Goal: Task Accomplishment & Management: Use online tool/utility

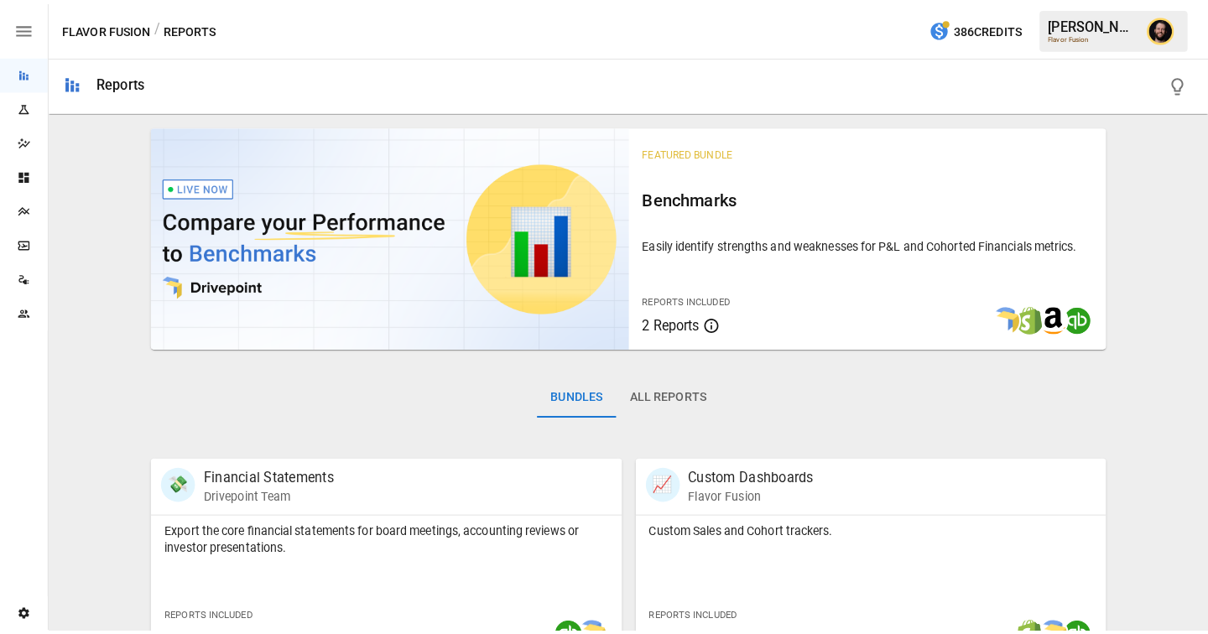
scroll to position [143, 0]
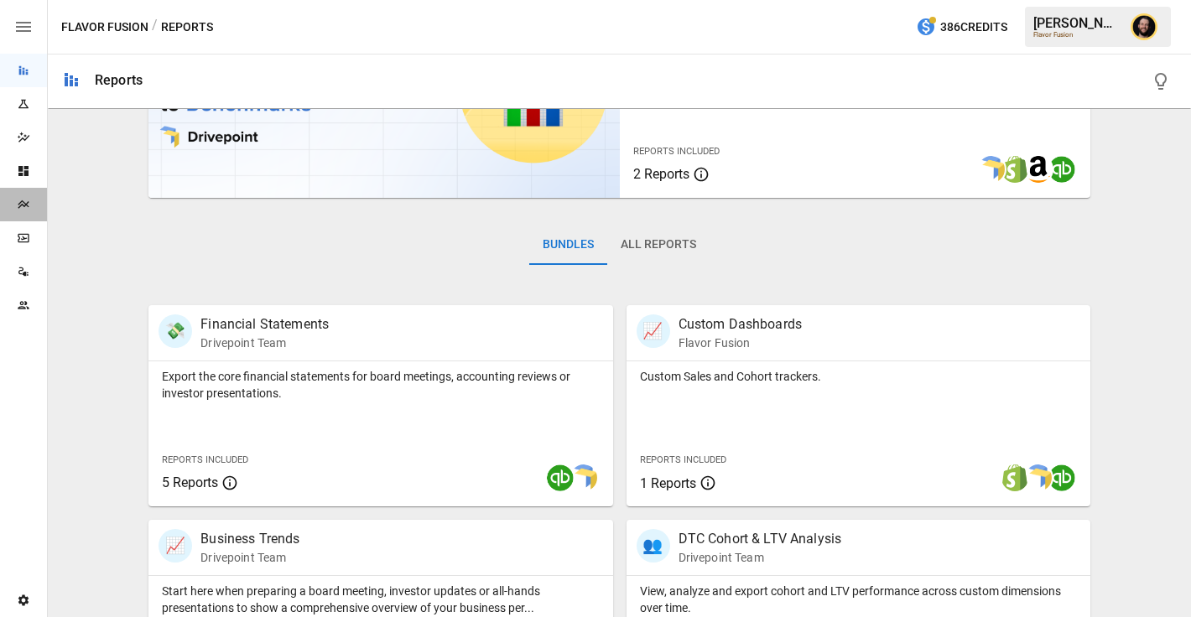
click at [23, 203] on icon "Plans" at bounding box center [23, 204] width 13 height 13
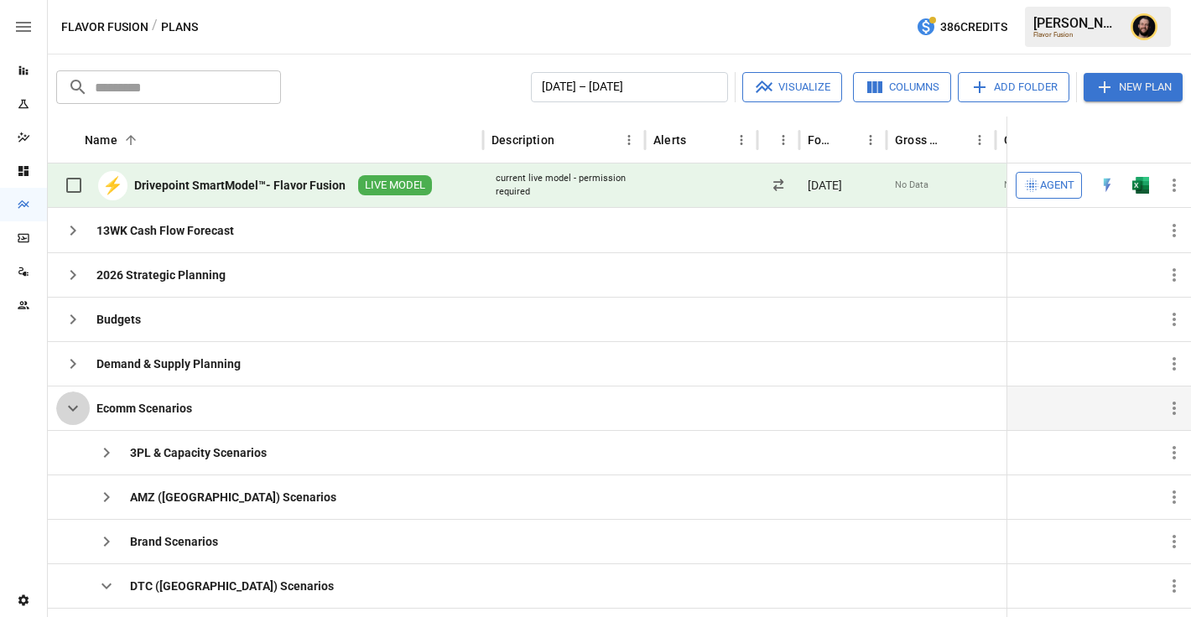
click at [74, 406] on icon "button" at bounding box center [73, 409] width 20 height 20
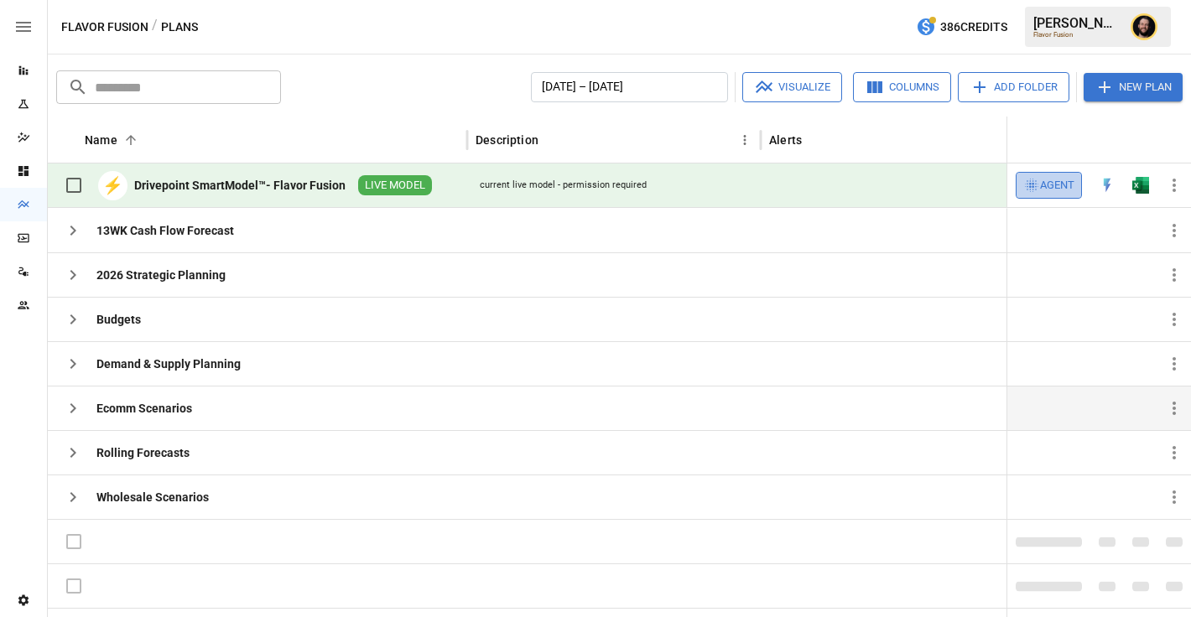
click at [1060, 186] on span "Agent" at bounding box center [1057, 185] width 34 height 19
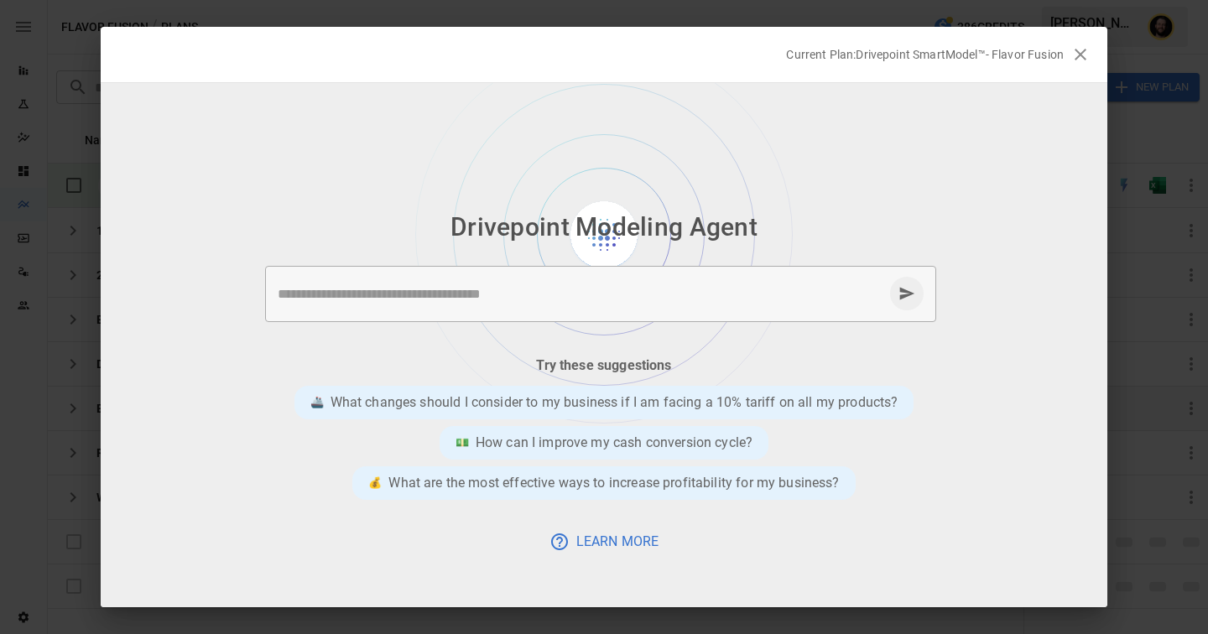
click at [454, 286] on textarea at bounding box center [581, 293] width 606 height 19
click at [463, 299] on textarea at bounding box center [581, 293] width 606 height 19
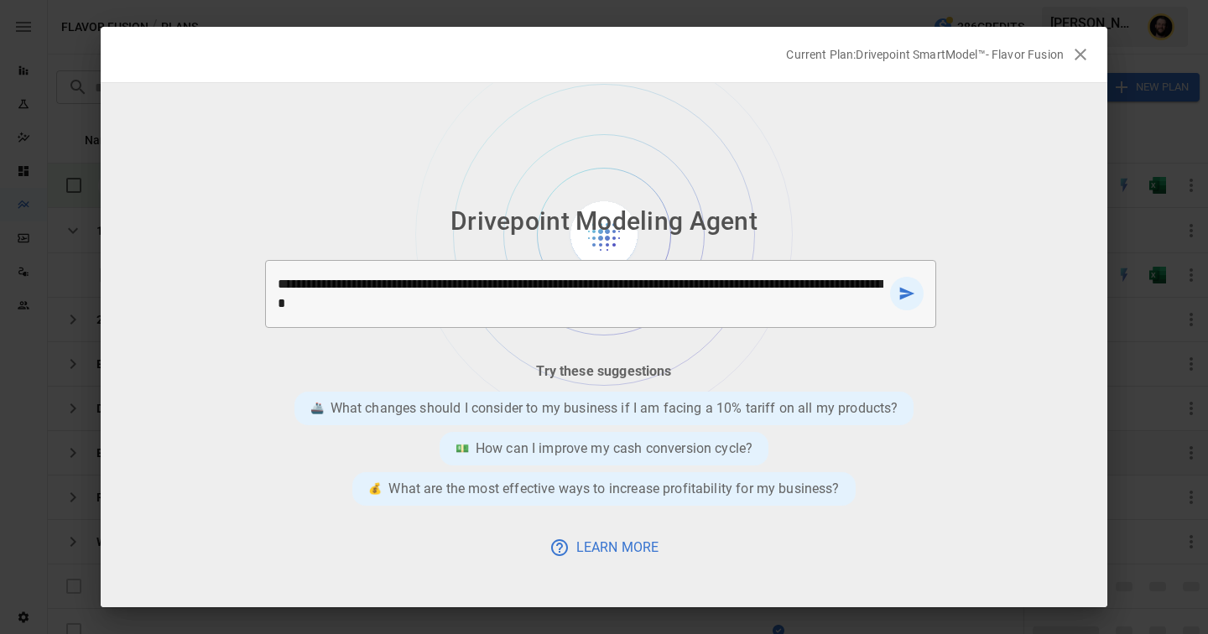
type textarea "**********"
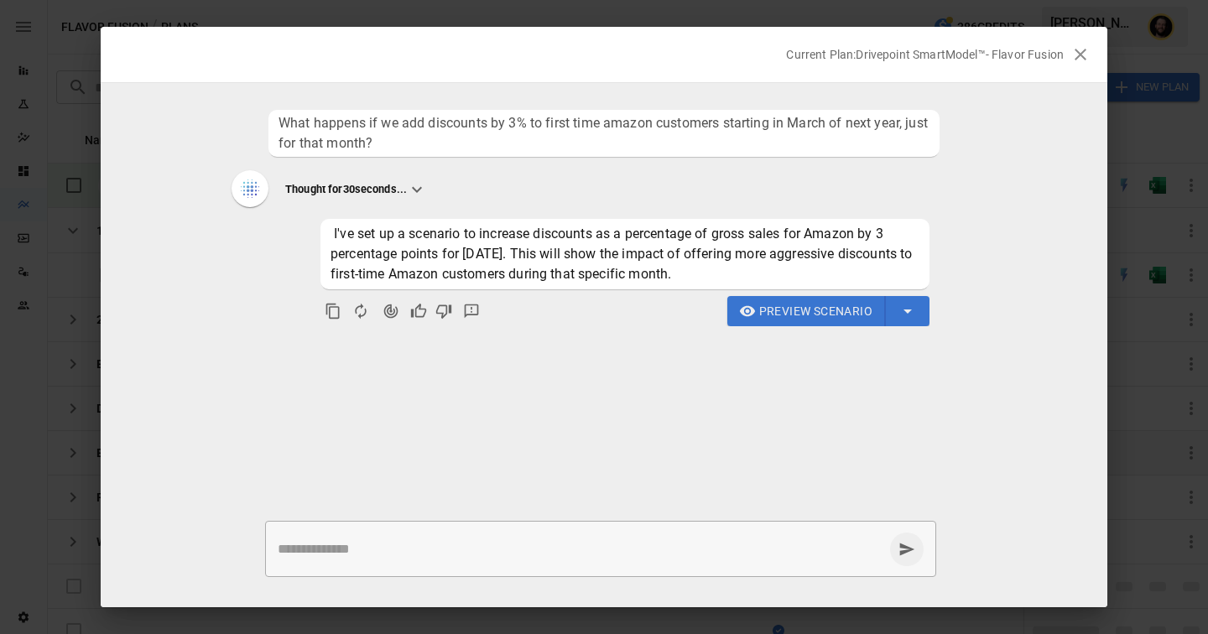
click at [448, 550] on textarea at bounding box center [581, 548] width 606 height 19
type textarea "**********"
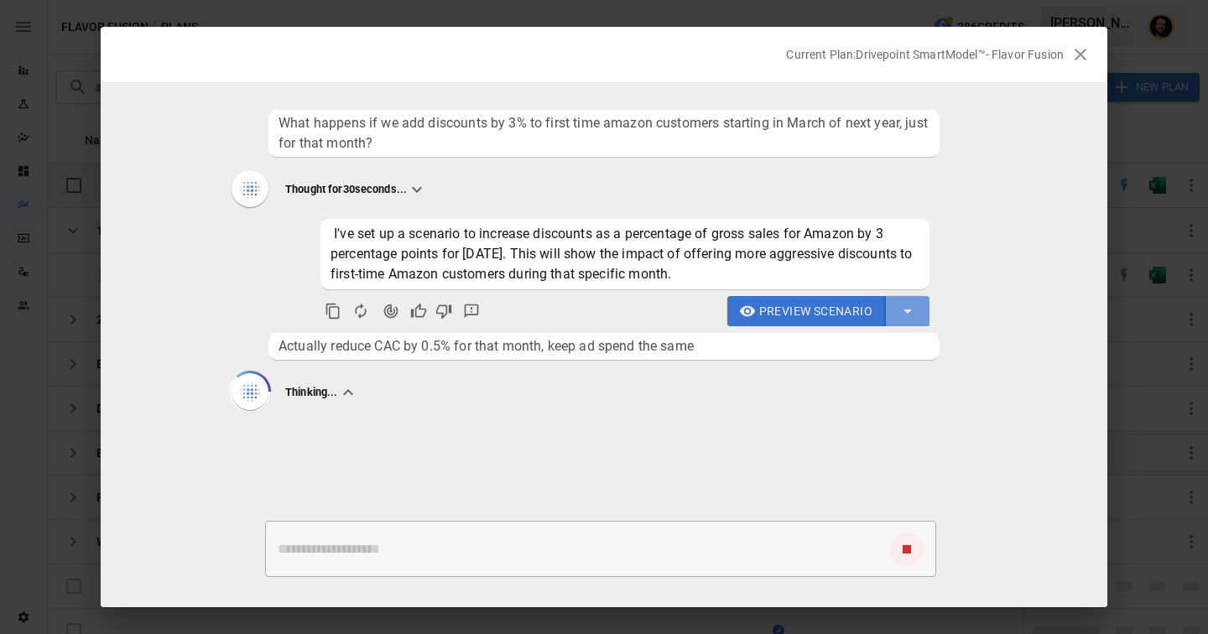
click at [909, 323] on button "button" at bounding box center [908, 311] width 44 height 30
click at [744, 316] on div at bounding box center [604, 317] width 1208 height 634
click at [779, 315] on span "Preview Scenario" at bounding box center [815, 311] width 113 height 21
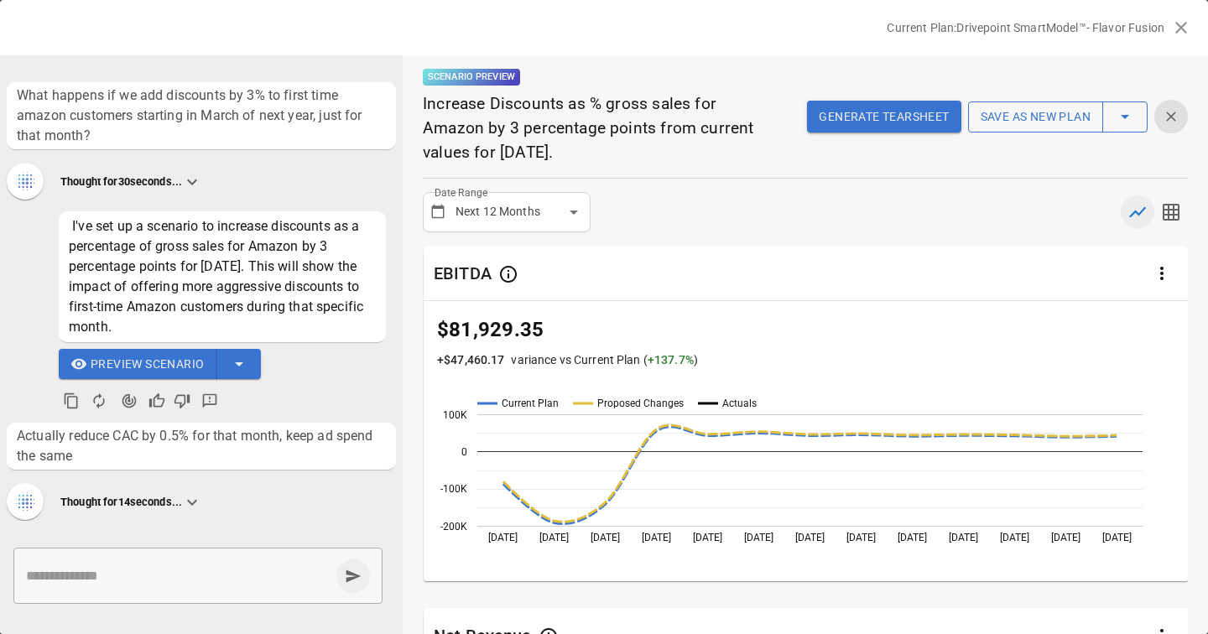
scroll to position [222, 0]
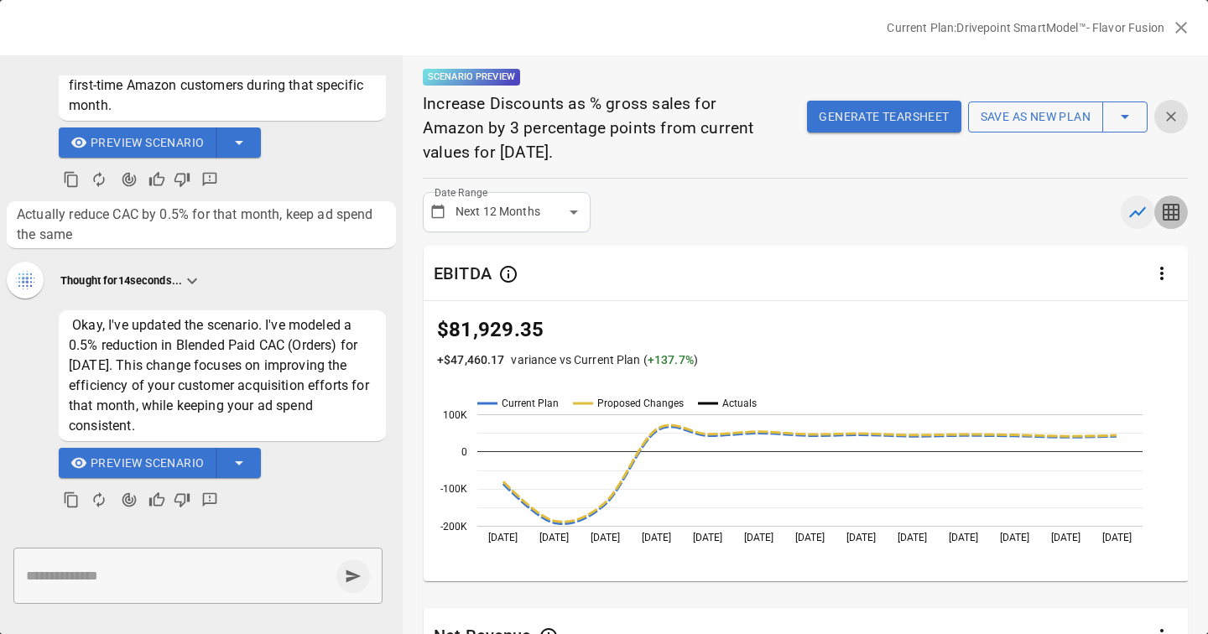
click at [1169, 202] on icon "button" at bounding box center [1171, 212] width 20 height 20
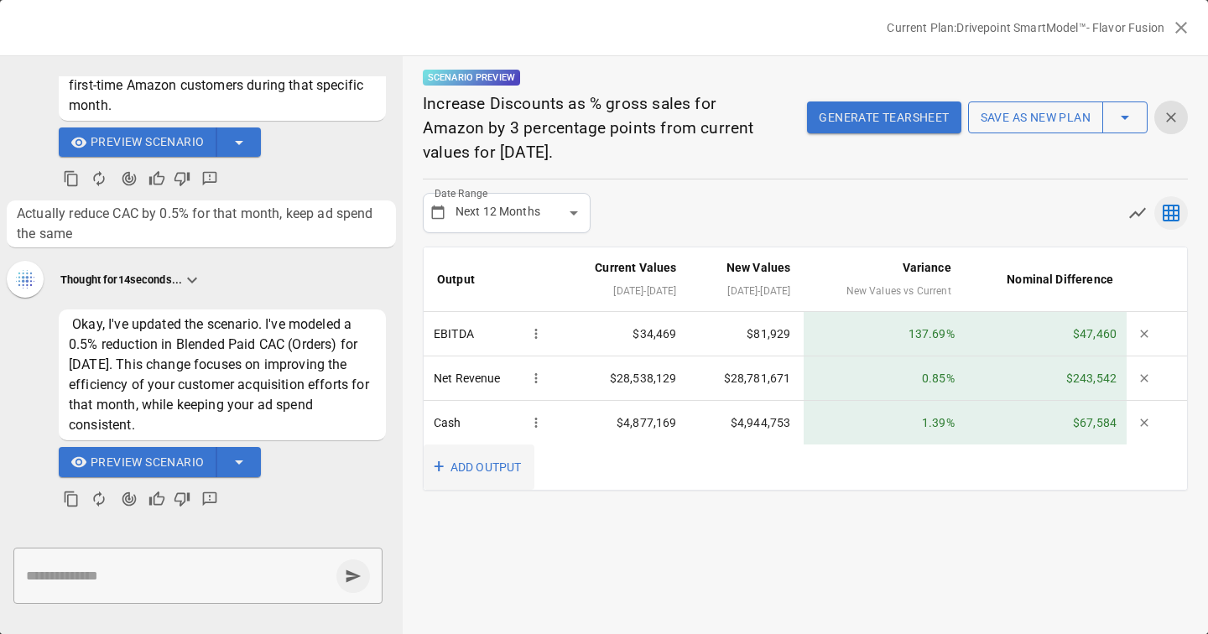
click at [481, 475] on button "+ ADD OUTPUT" at bounding box center [479, 468] width 111 height 46
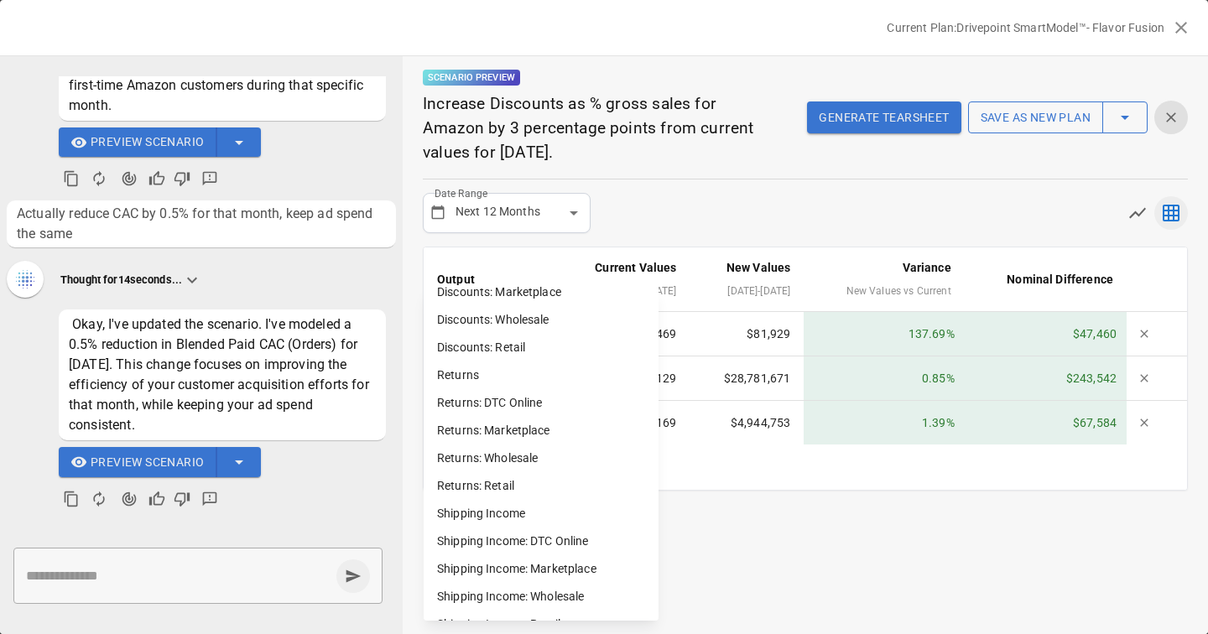
scroll to position [1142, 0]
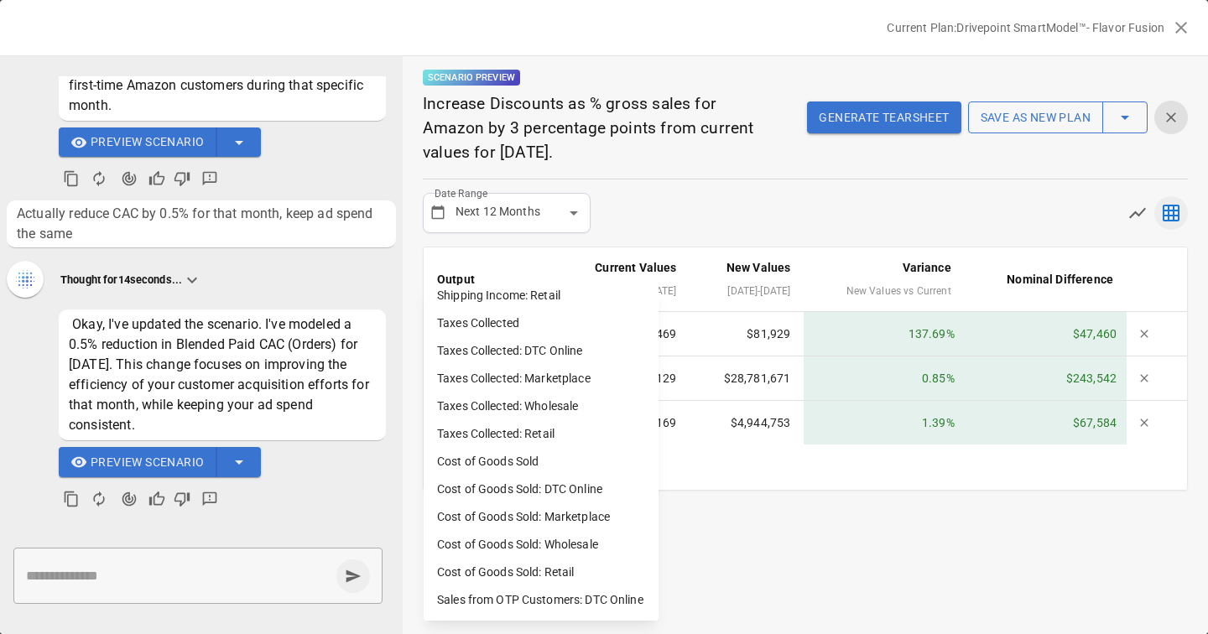
click at [776, 227] on div at bounding box center [604, 317] width 1208 height 634
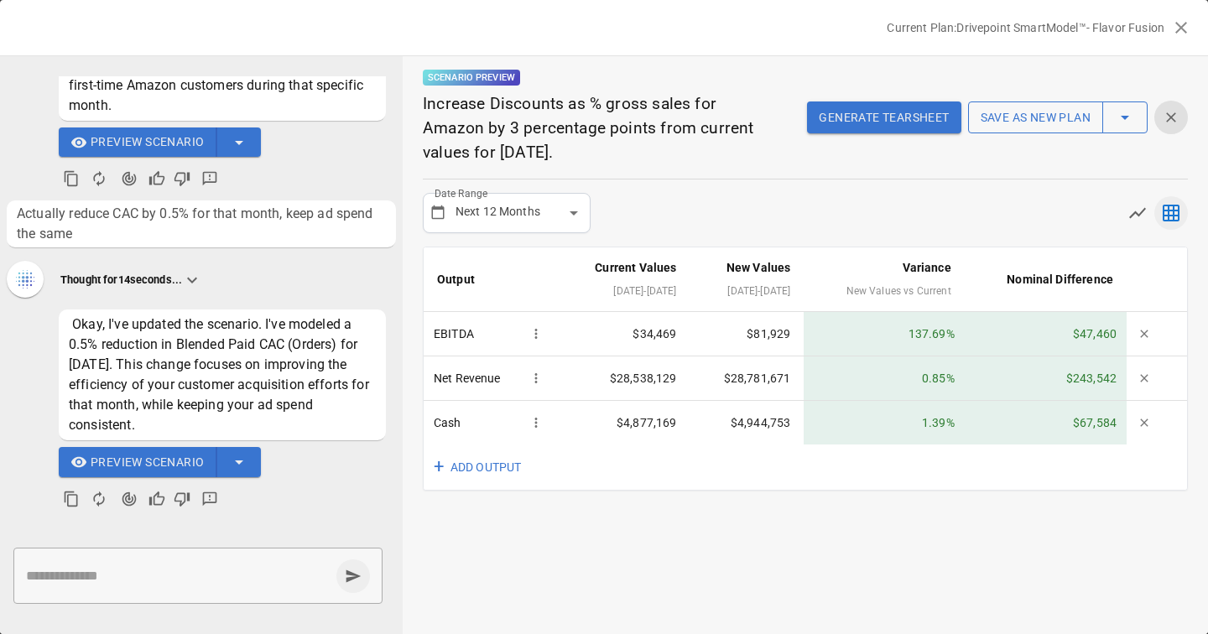
click at [1176, 29] on icon "button" at bounding box center [1181, 28] width 20 height 20
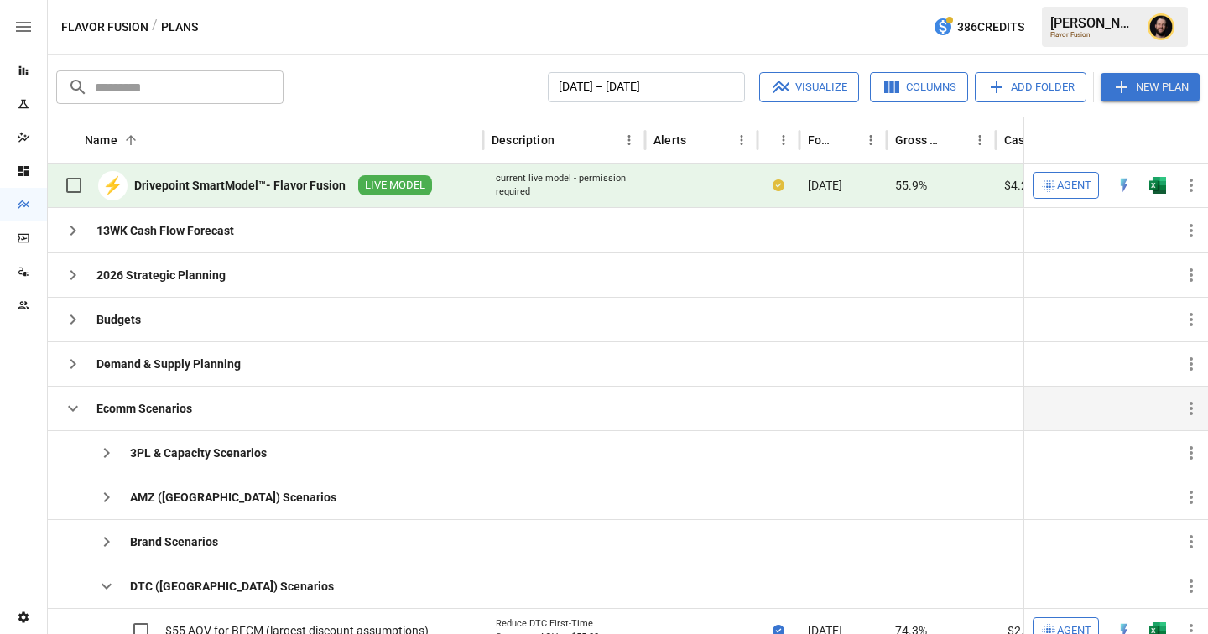
scroll to position [42, 0]
click at [65, 407] on icon "button" at bounding box center [73, 409] width 20 height 20
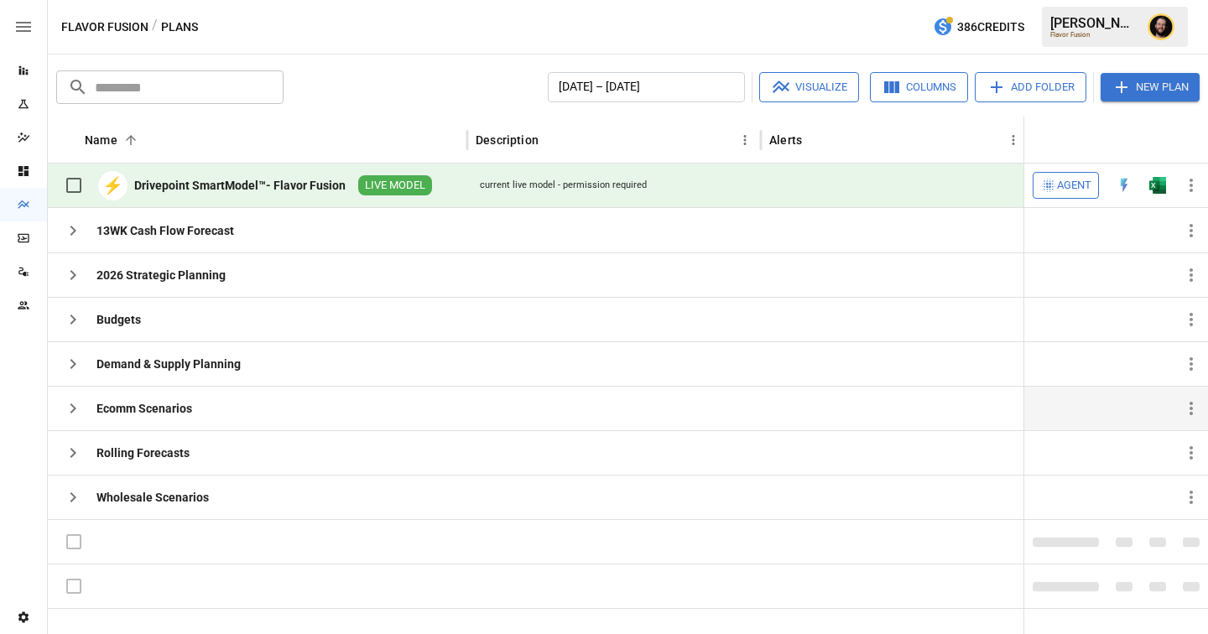
click at [70, 402] on icon "button" at bounding box center [73, 409] width 20 height 20
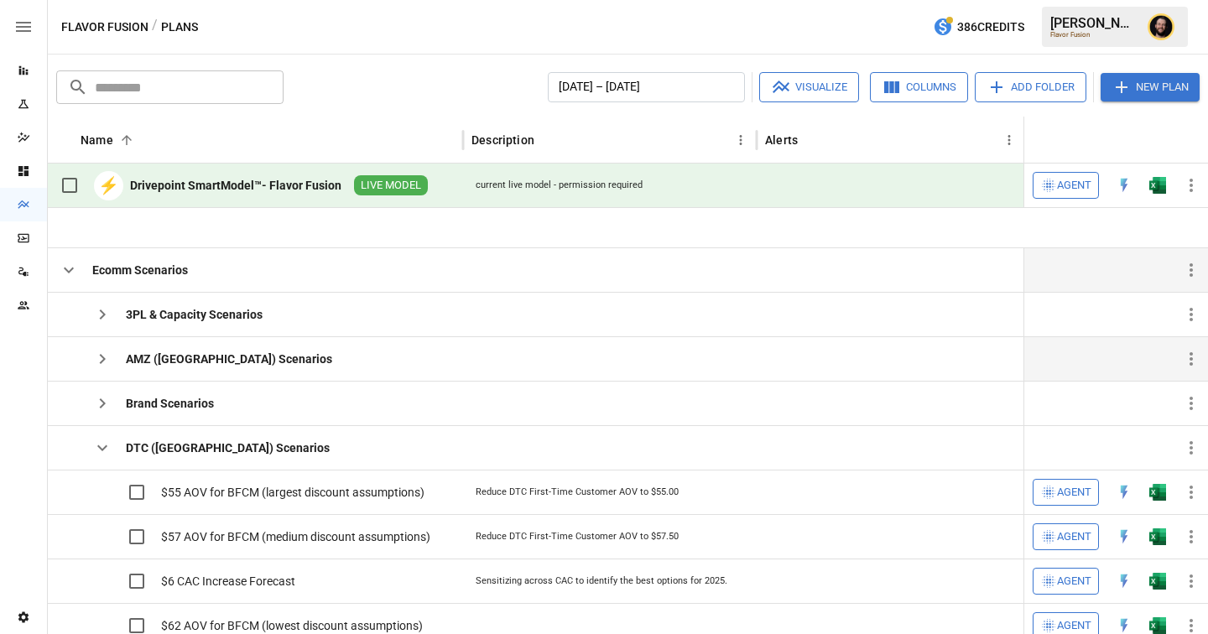
scroll to position [216, 0]
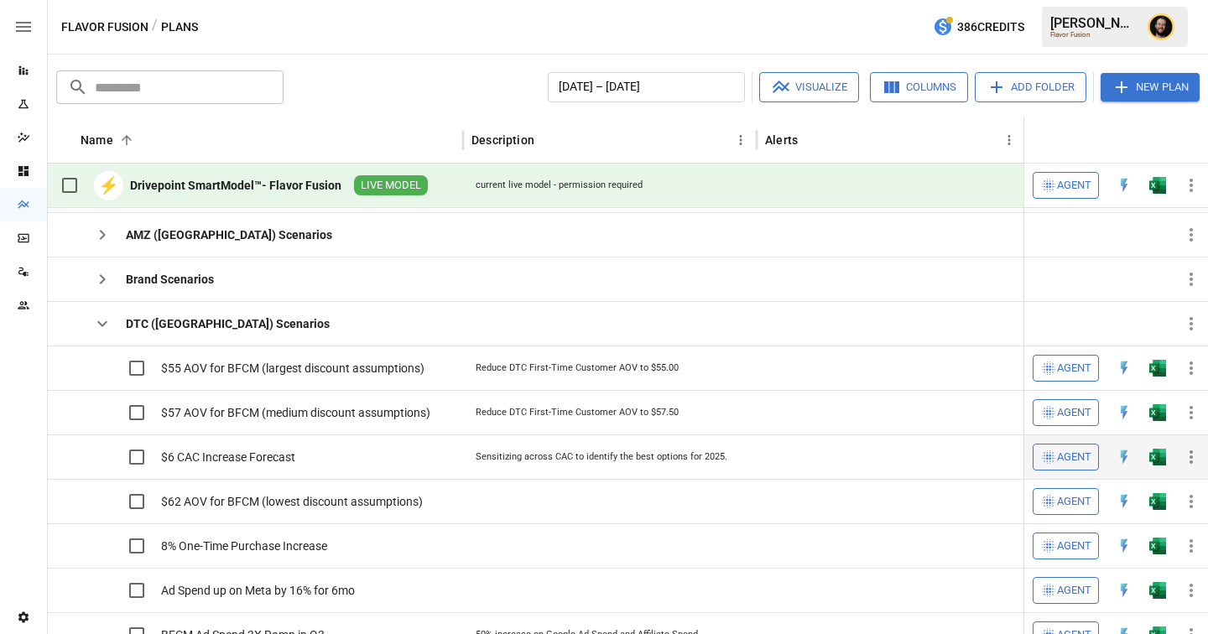
click at [1189, 453] on icon "button" at bounding box center [1191, 457] width 20 height 20
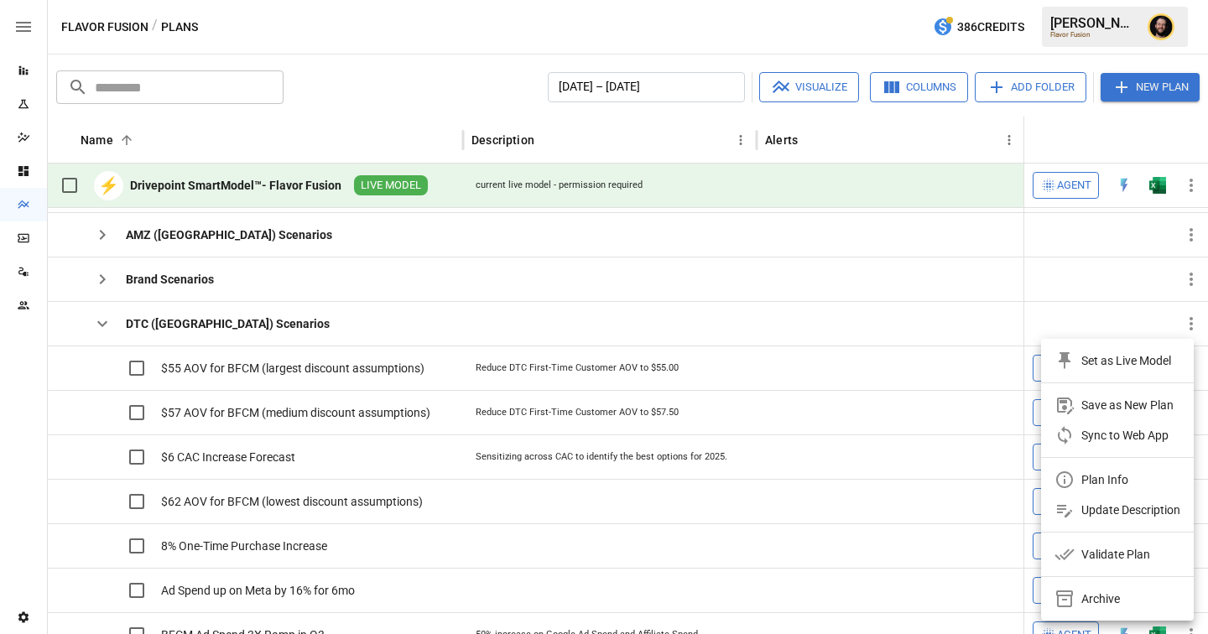
click at [1097, 603] on div "Archive" at bounding box center [1100, 599] width 39 height 20
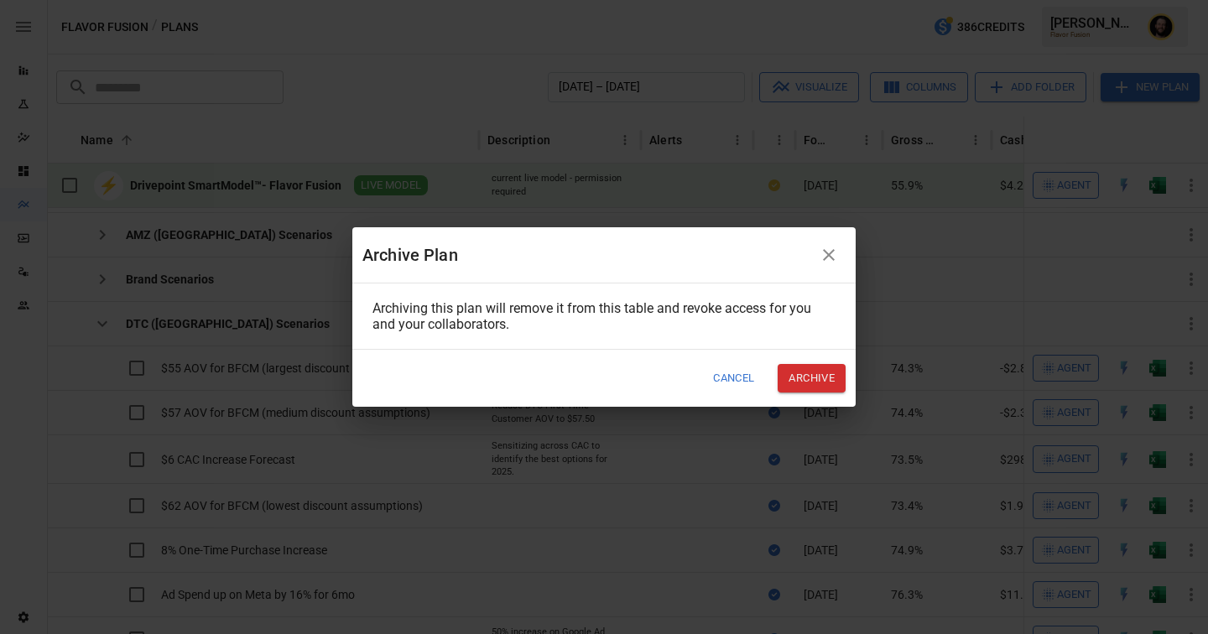
click at [810, 378] on button "Archive" at bounding box center [812, 378] width 68 height 28
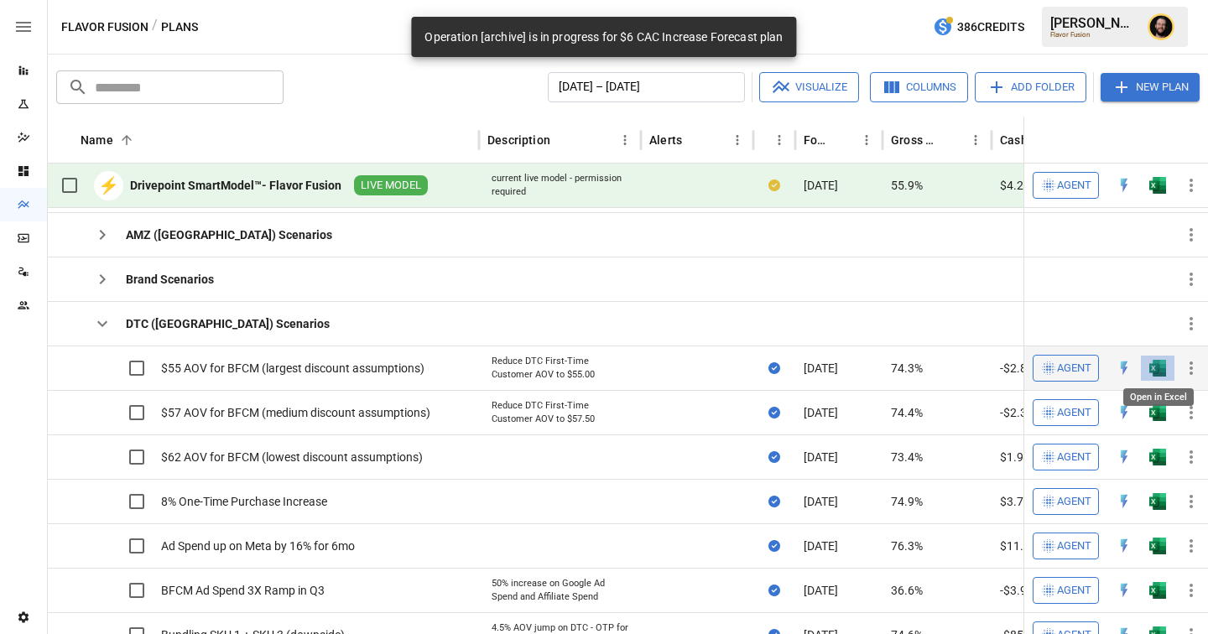
click at [1159, 371] on img "Open in Excel" at bounding box center [1157, 368] width 17 height 17
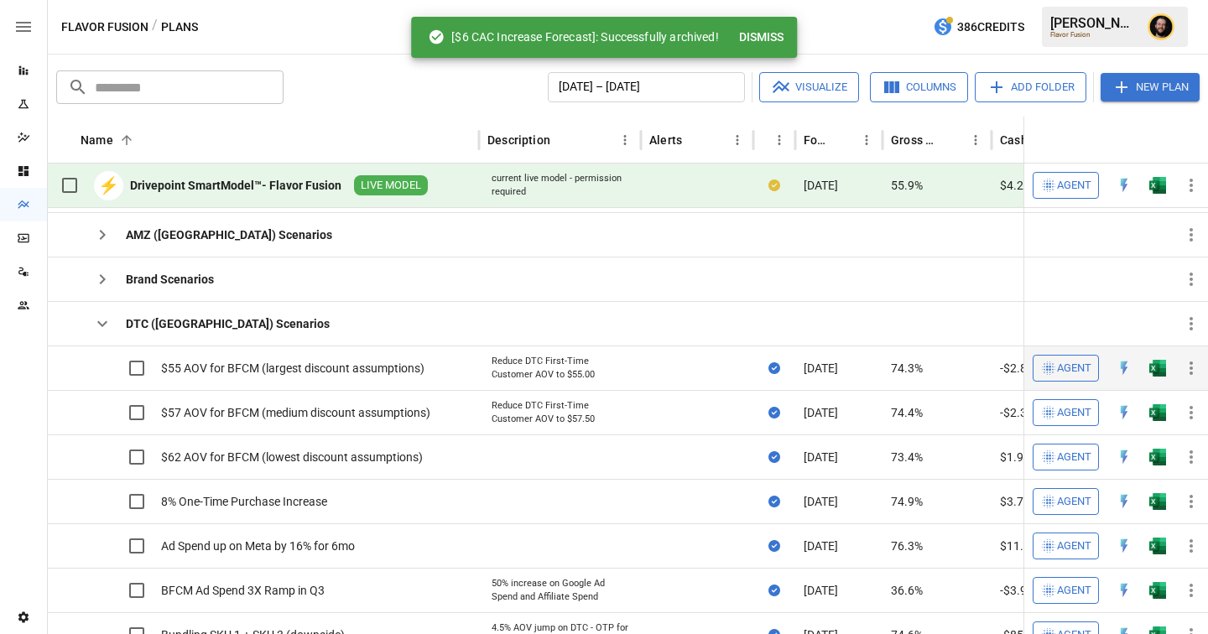
click at [1066, 372] on span "Agent" at bounding box center [1074, 368] width 34 height 19
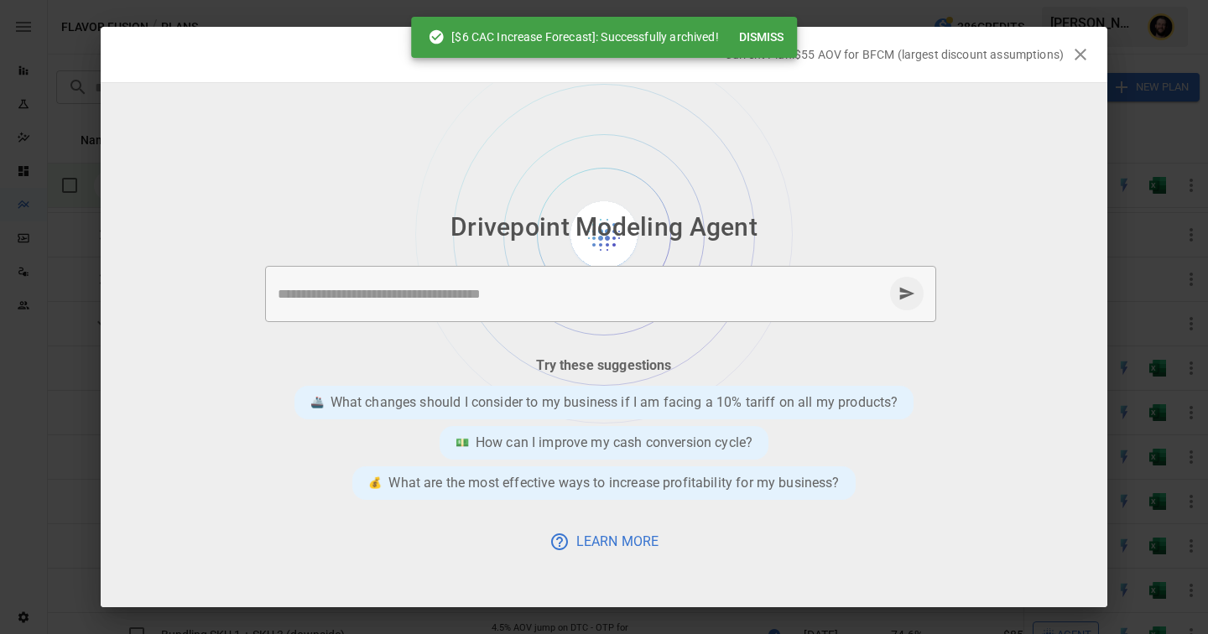
click at [774, 35] on button "Dismiss" at bounding box center [761, 37] width 58 height 31
